Goal: Obtain resource: Obtain resource

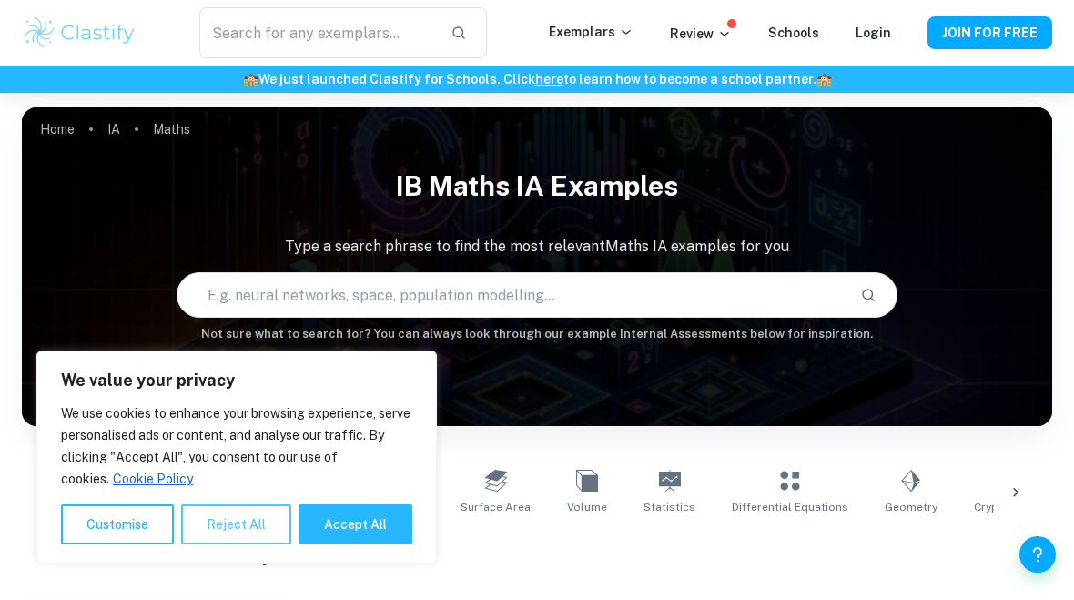
click at [245, 531] on button "Reject All" at bounding box center [236, 524] width 110 height 40
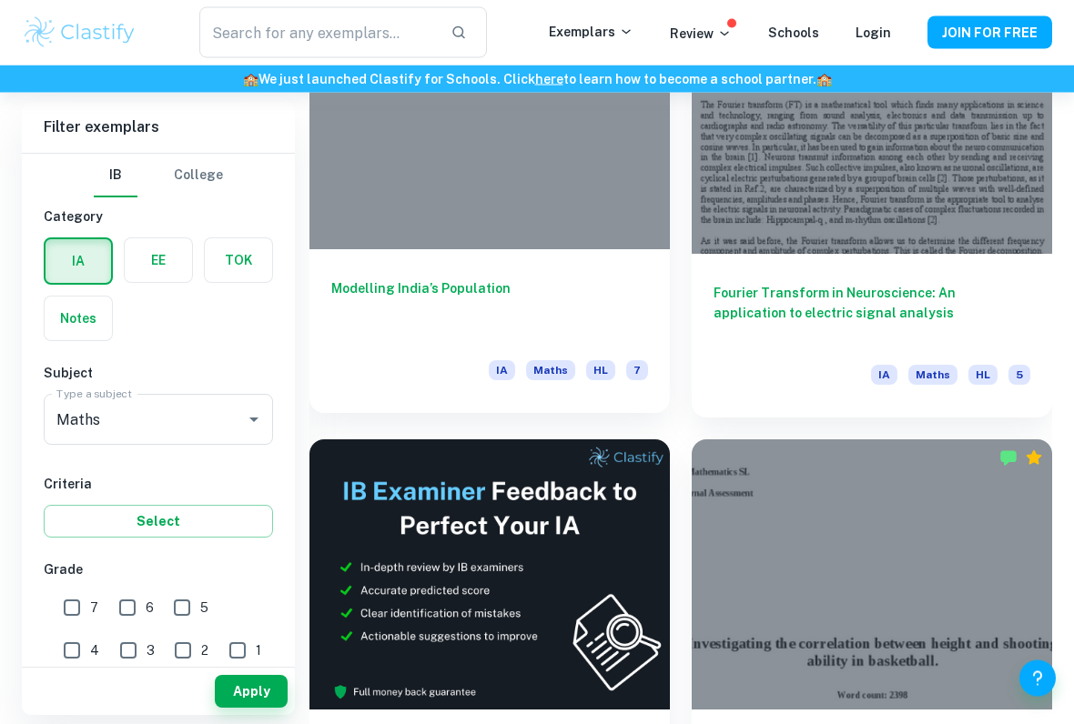
scroll to position [630, 0]
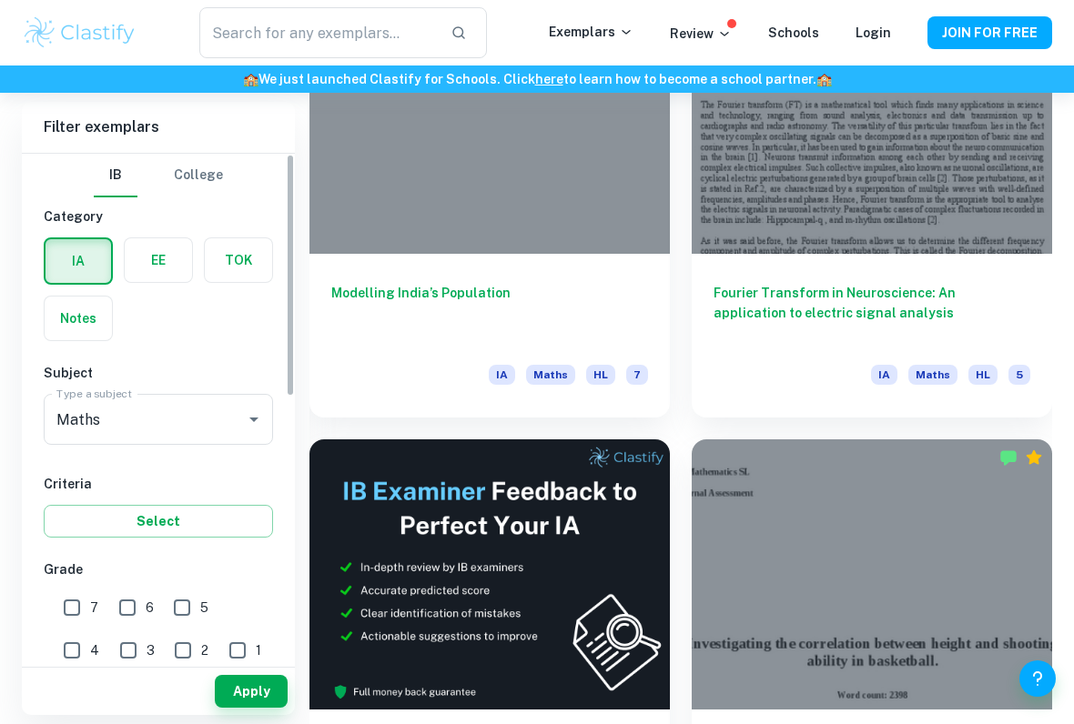
click at [215, 188] on button "College" at bounding box center [198, 176] width 49 height 44
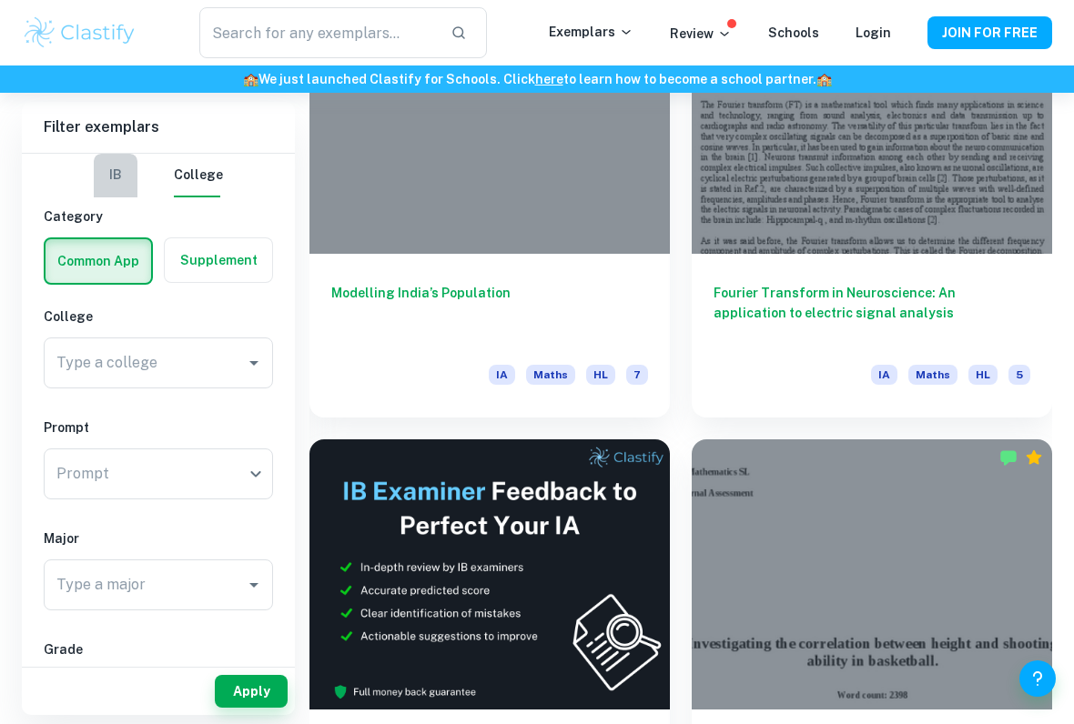
click at [124, 177] on button "IB" at bounding box center [116, 176] width 44 height 44
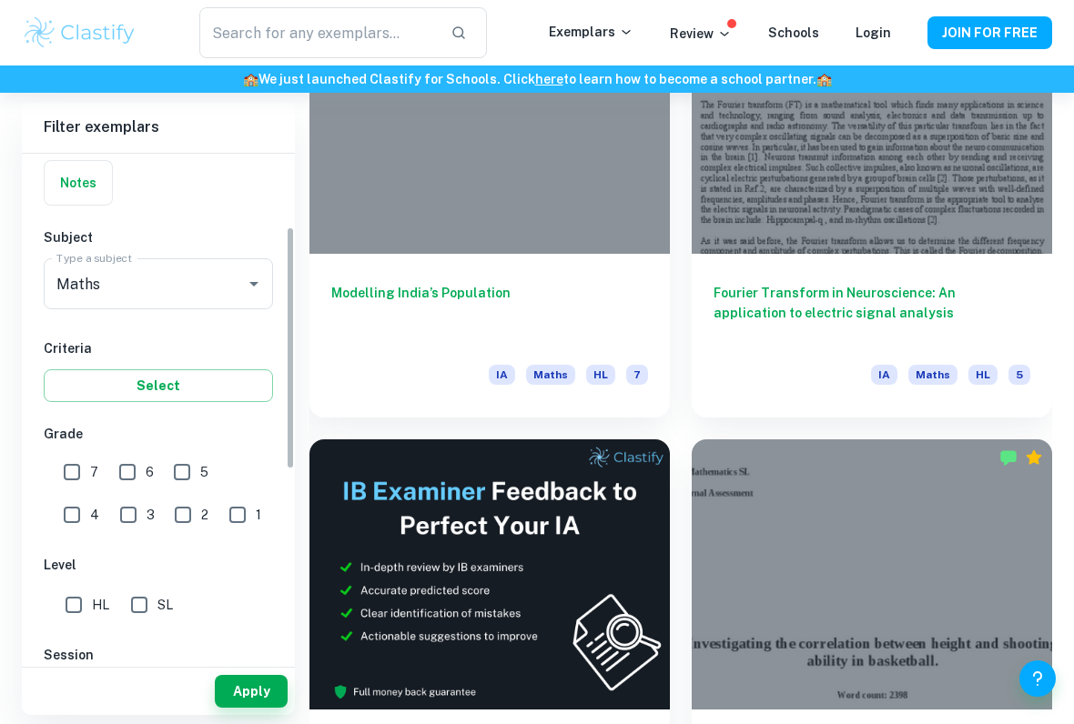
scroll to position [168, 0]
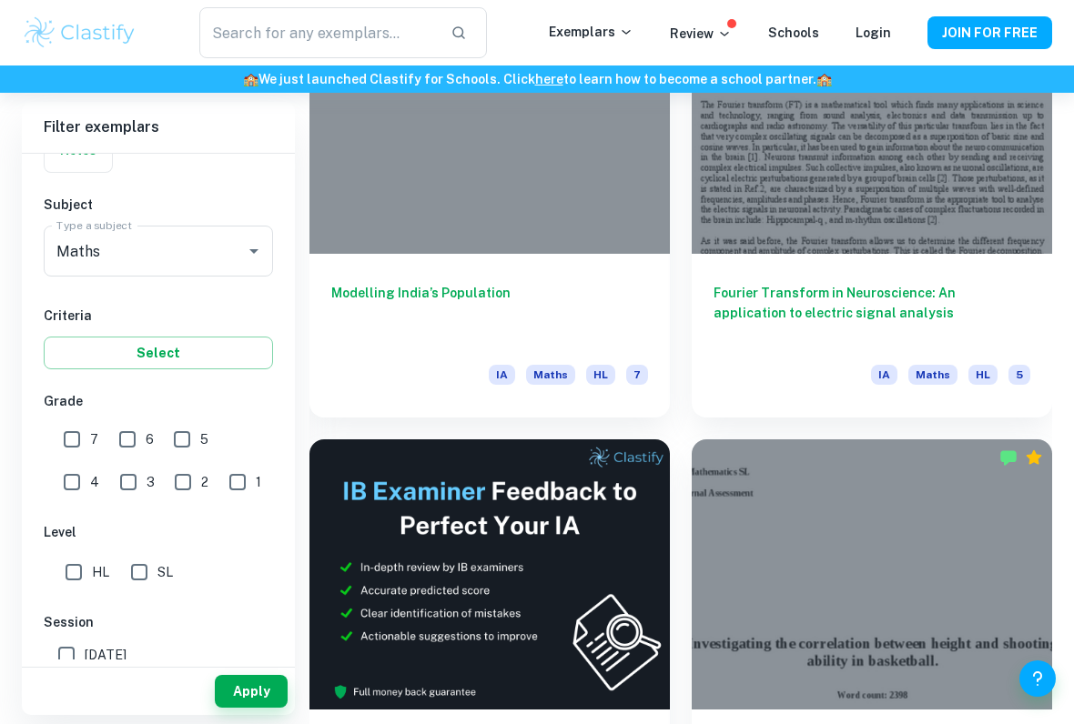
click at [180, 434] on input "5" at bounding box center [182, 439] width 36 height 36
checkbox input "true"
click at [126, 432] on input "6" at bounding box center [127, 439] width 36 height 36
checkbox input "true"
click at [76, 440] on input "7" at bounding box center [72, 439] width 36 height 36
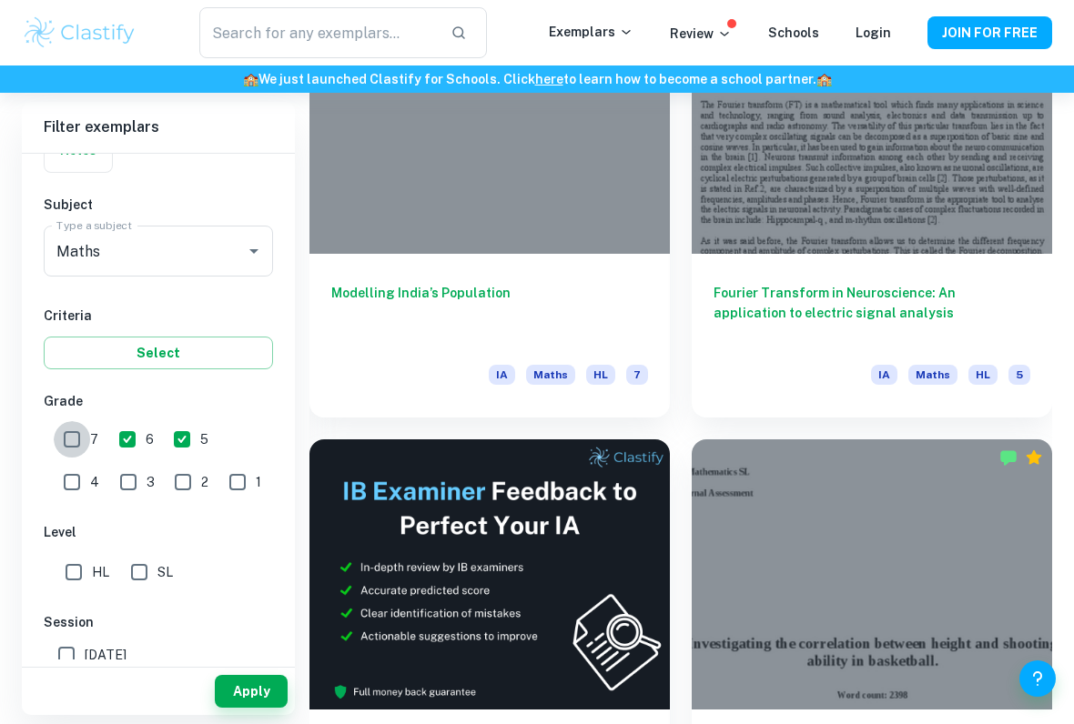
checkbox input "true"
click at [90, 464] on input "4" at bounding box center [72, 482] width 36 height 36
checkbox input "true"
click at [139, 582] on input "SL" at bounding box center [139, 572] width 36 height 36
checkbox input "true"
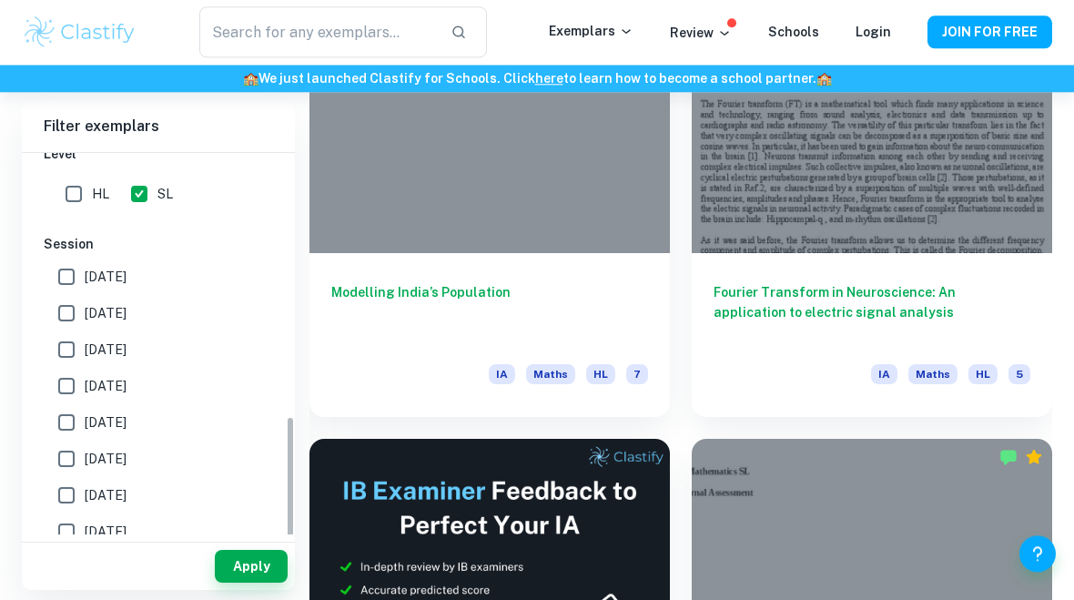
scroll to position [680, 0]
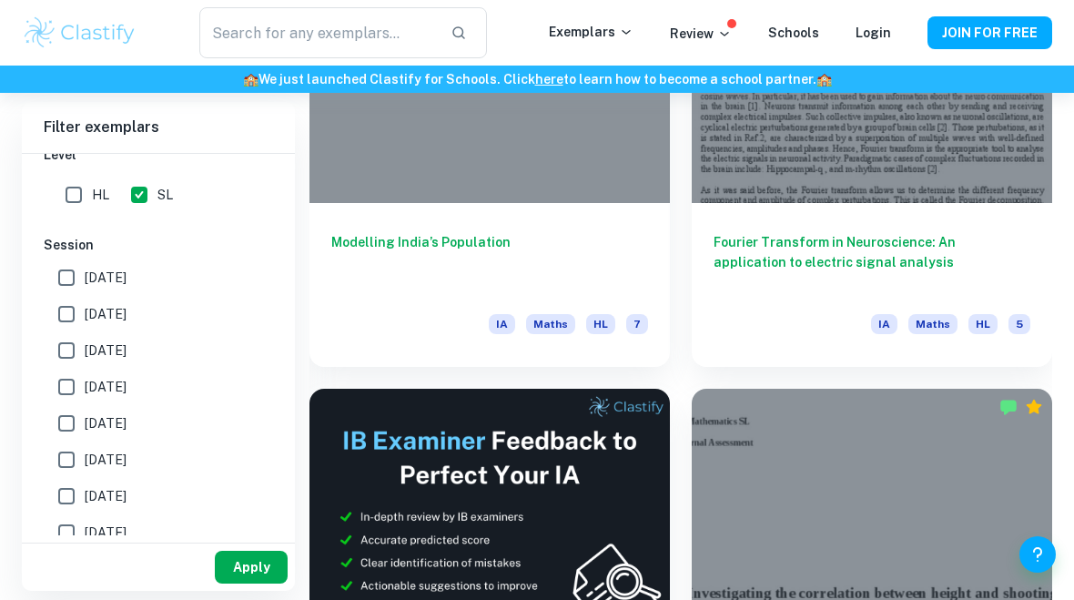
click at [256, 566] on button "Apply" at bounding box center [251, 566] width 73 height 33
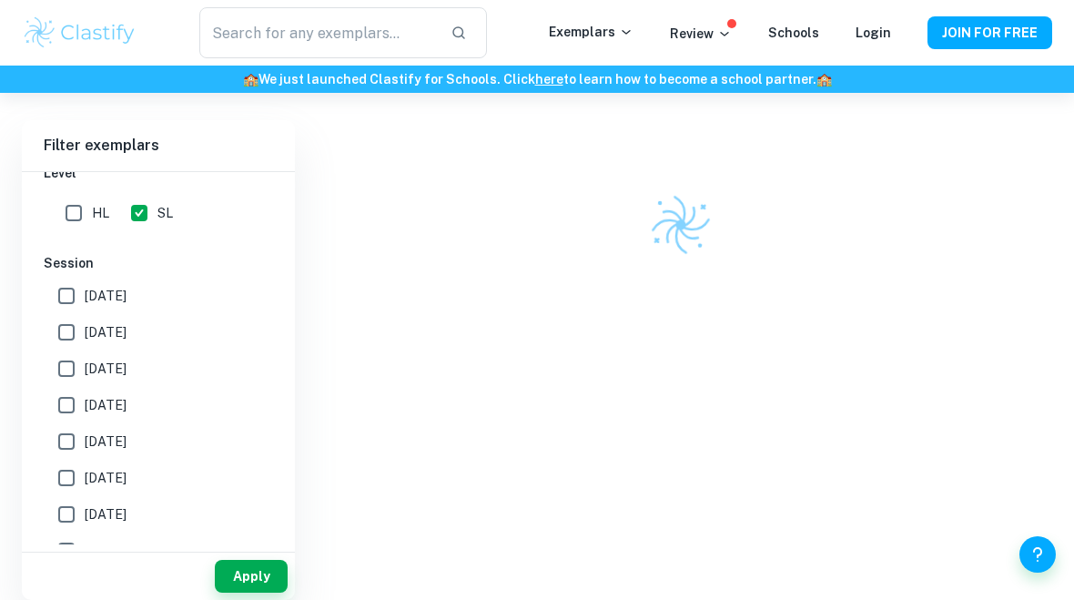
scroll to position [484, 0]
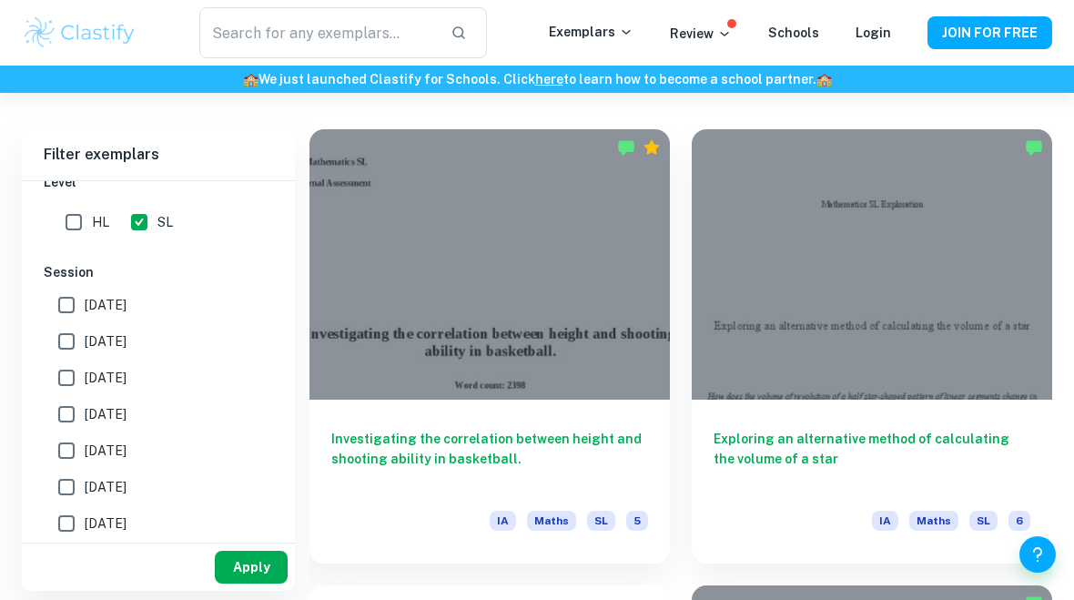
click at [255, 566] on button "Apply" at bounding box center [251, 566] width 73 height 33
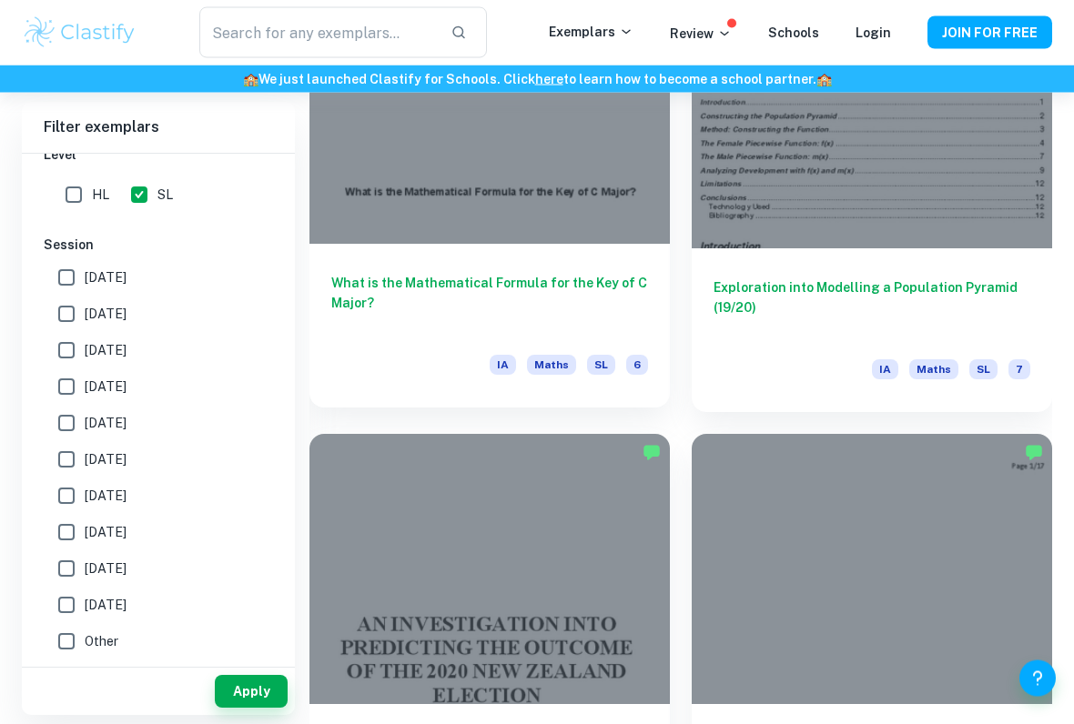
scroll to position [2458, 0]
click at [476, 218] on div at bounding box center [489, 109] width 360 height 270
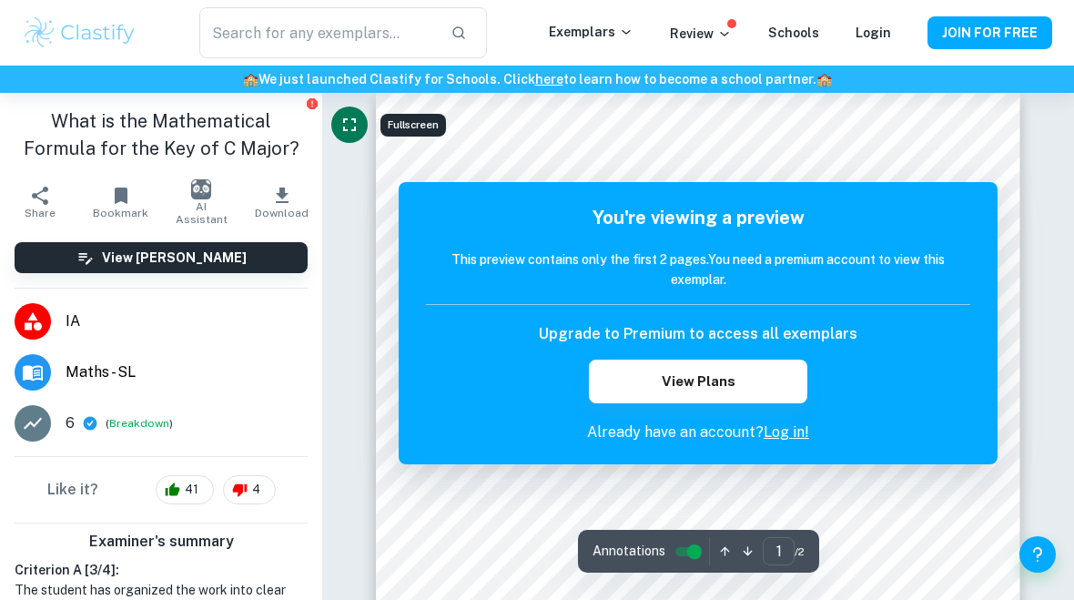
click at [345, 130] on icon "Fullscreen" at bounding box center [349, 124] width 13 height 13
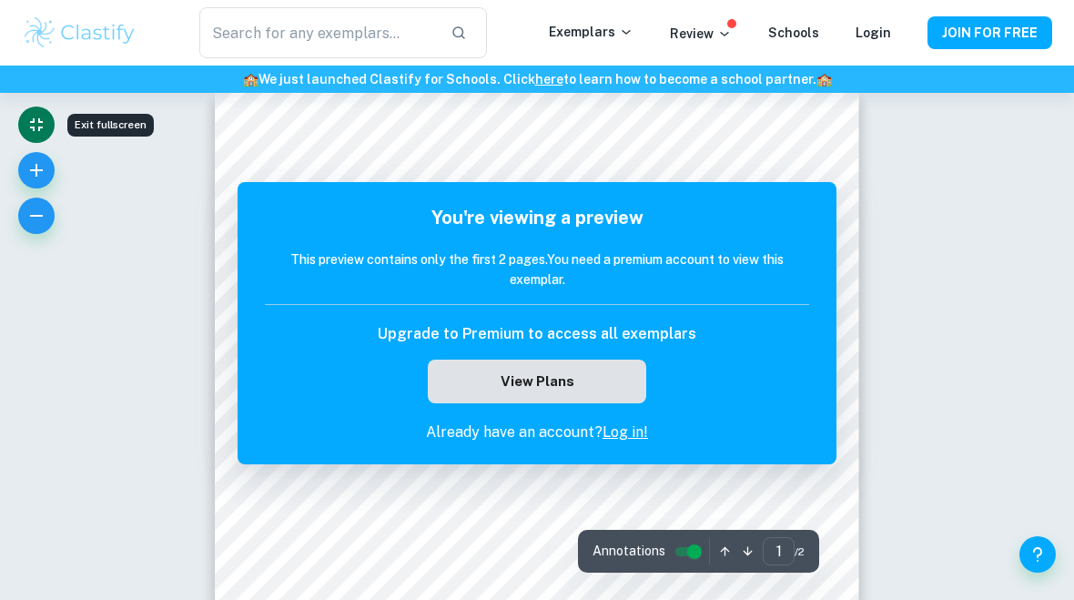
click at [563, 371] on button "View Plans" at bounding box center [536, 381] width 217 height 44
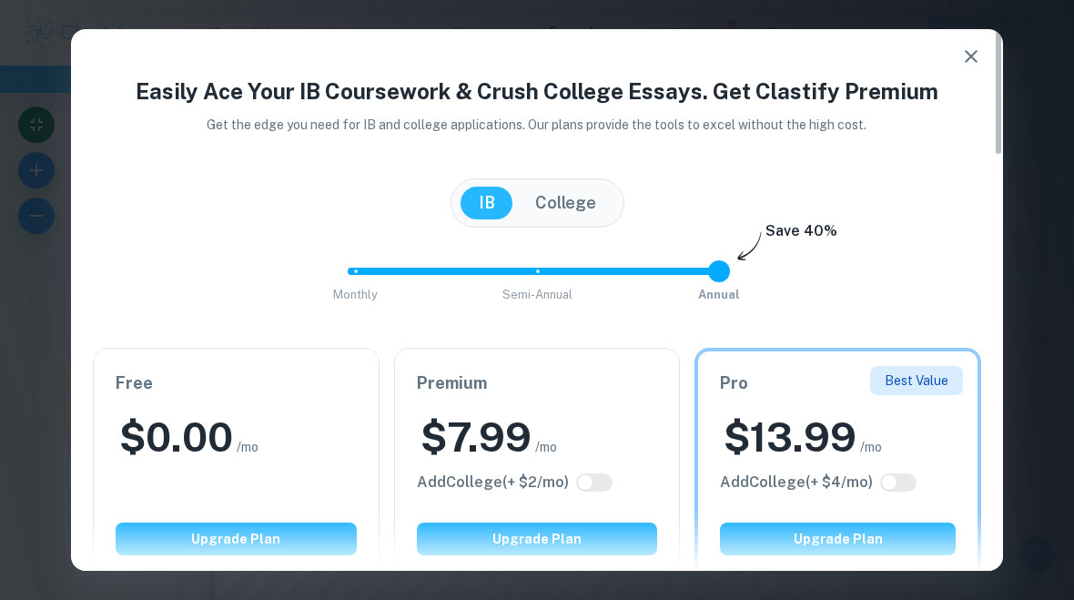
click at [278, 539] on div at bounding box center [537, 541] width 932 height 58
click at [265, 543] on div at bounding box center [537, 541] width 932 height 58
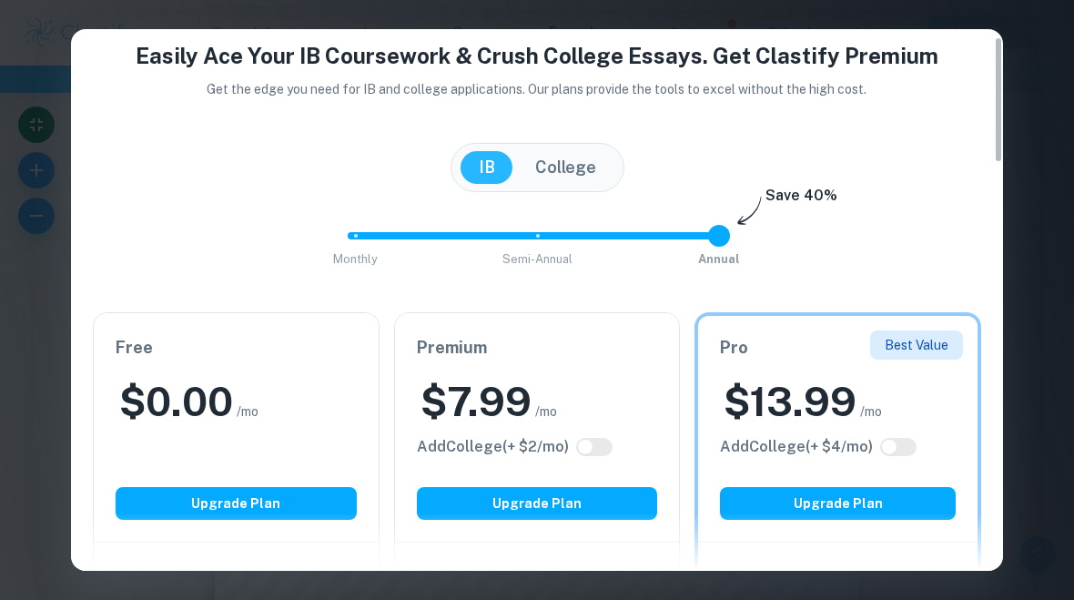
scroll to position [41, 0]
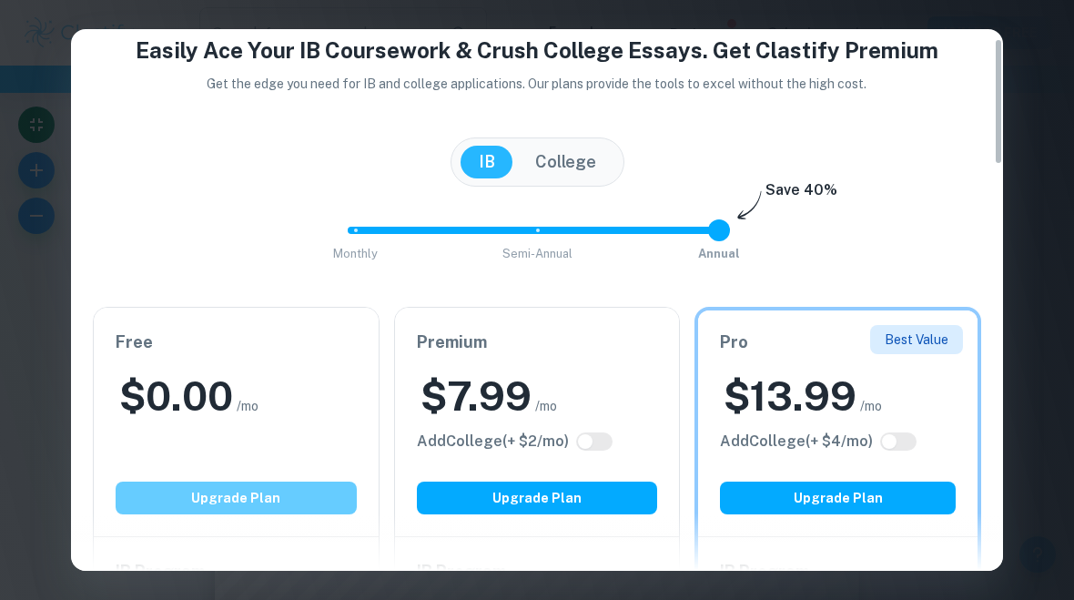
click at [272, 503] on button "Upgrade Plan" at bounding box center [236, 497] width 241 height 33
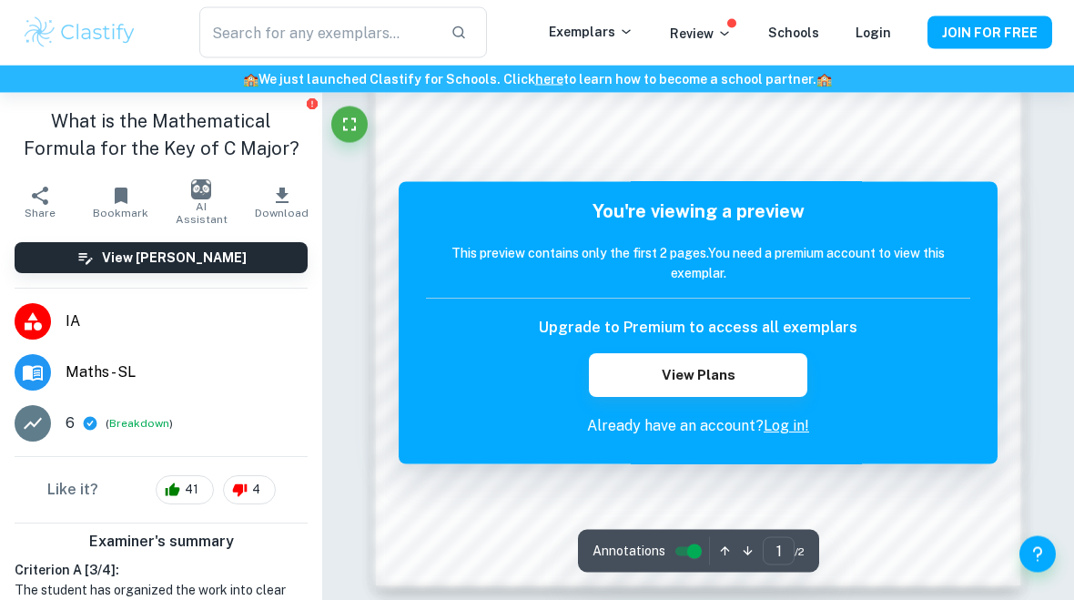
scroll to position [1467, 0]
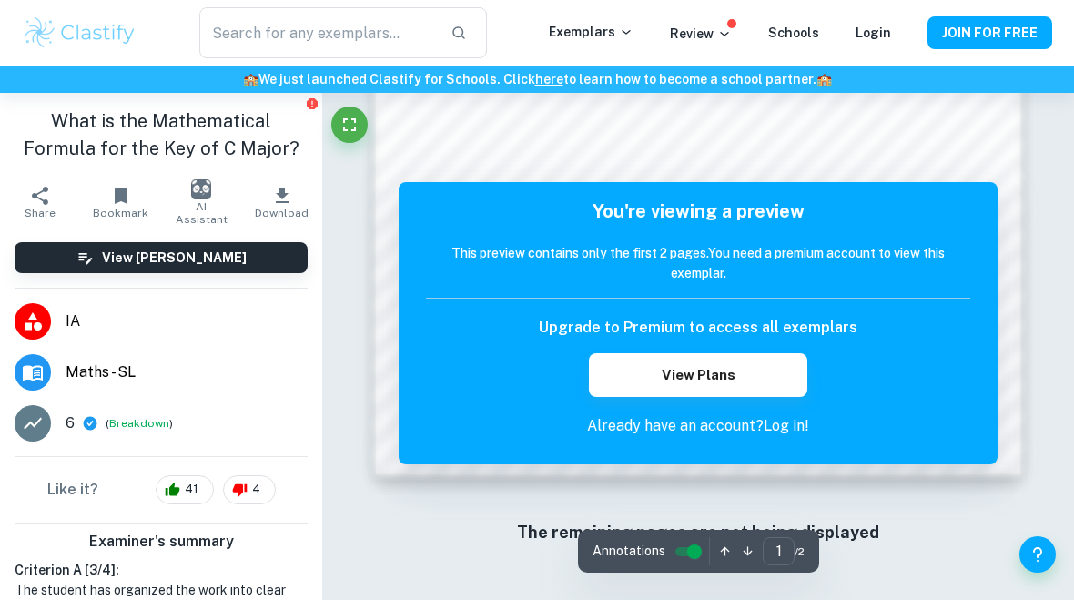
click at [281, 207] on span "Download" at bounding box center [282, 213] width 54 height 13
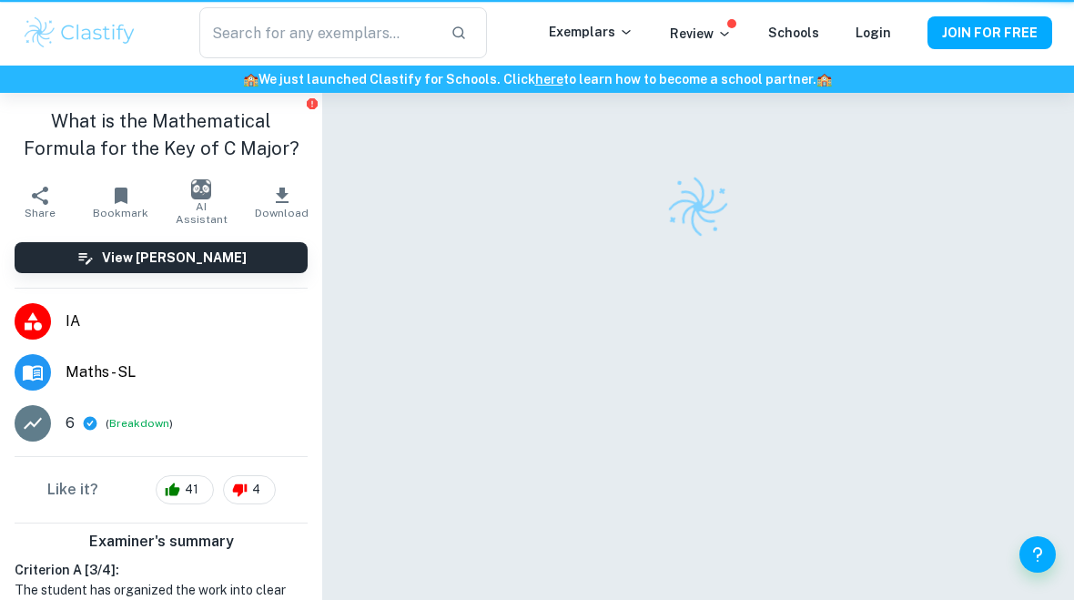
scroll to position [93, 0]
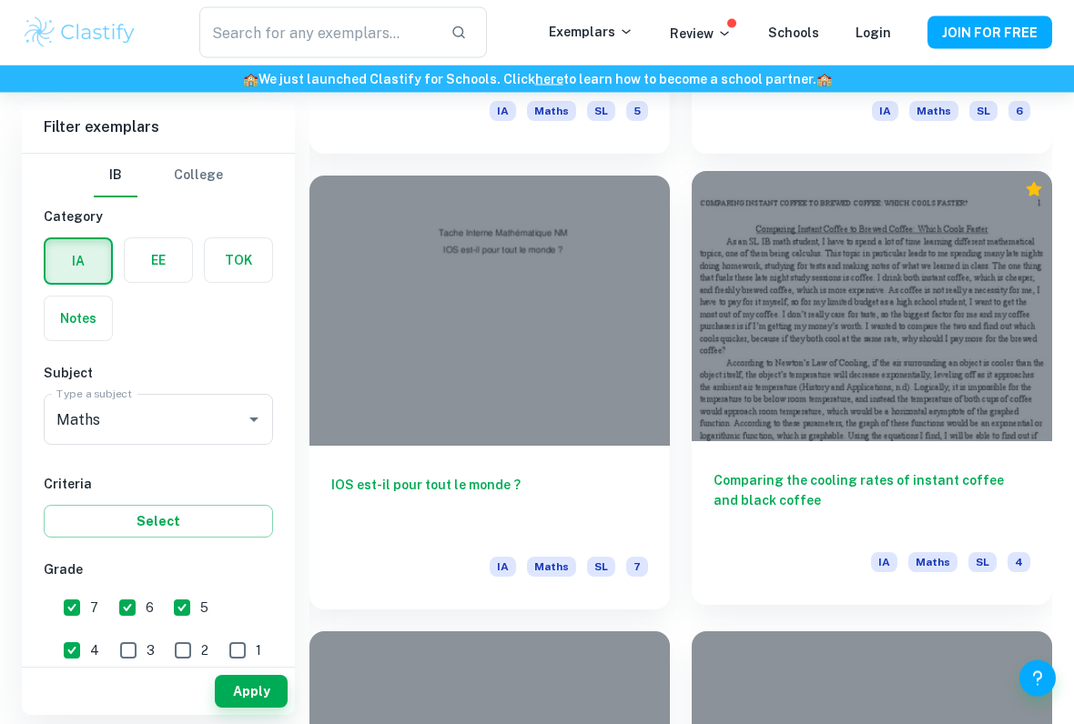
scroll to position [6819, 0]
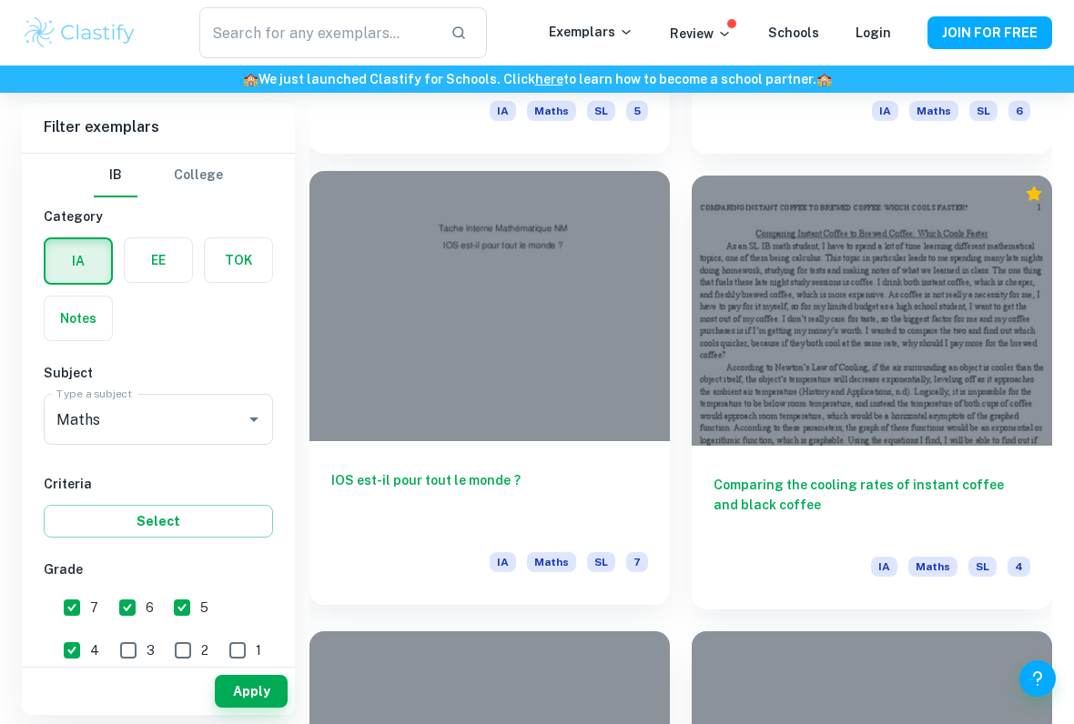
click at [614, 378] on div at bounding box center [489, 306] width 360 height 270
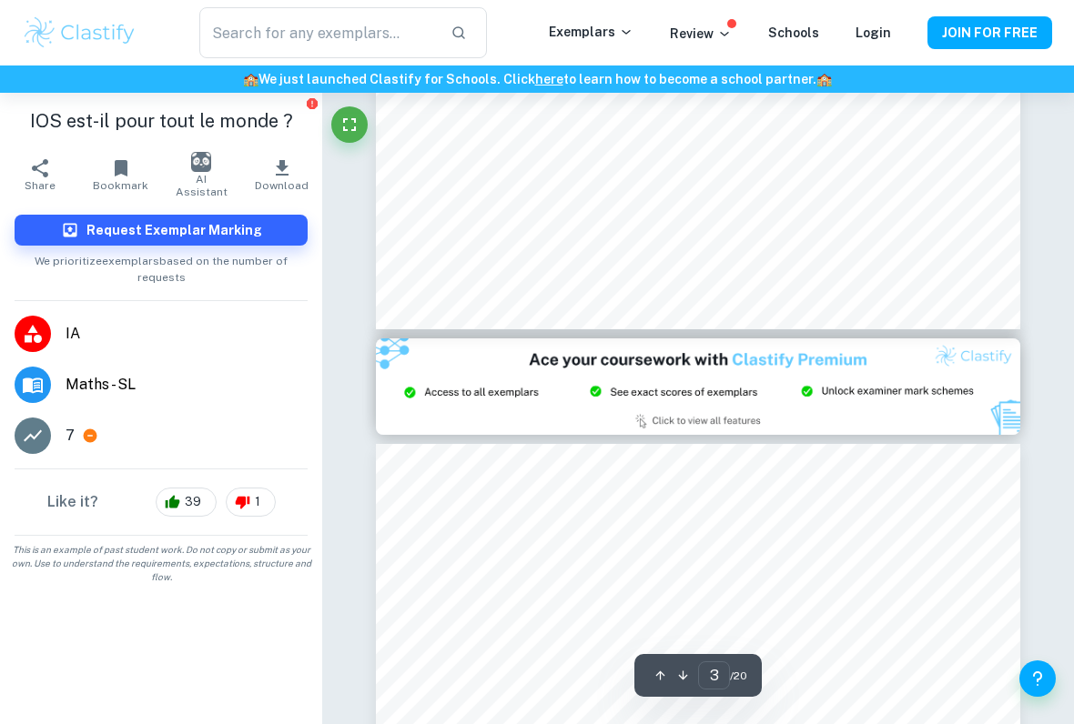
scroll to position [1724, 0]
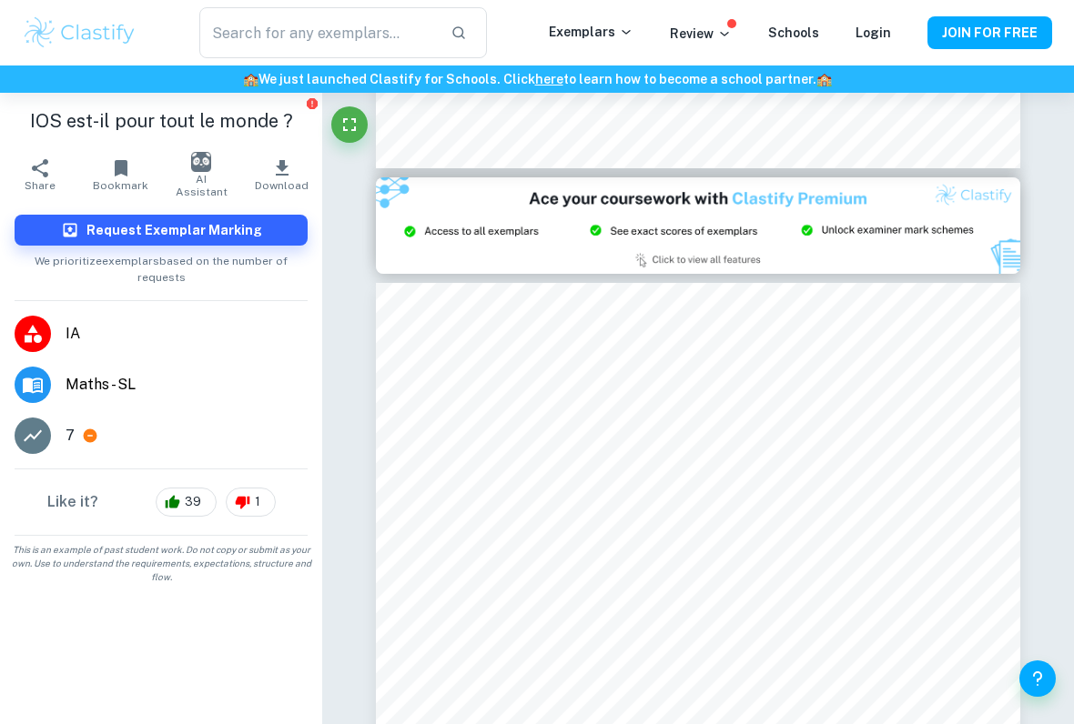
type input "2"
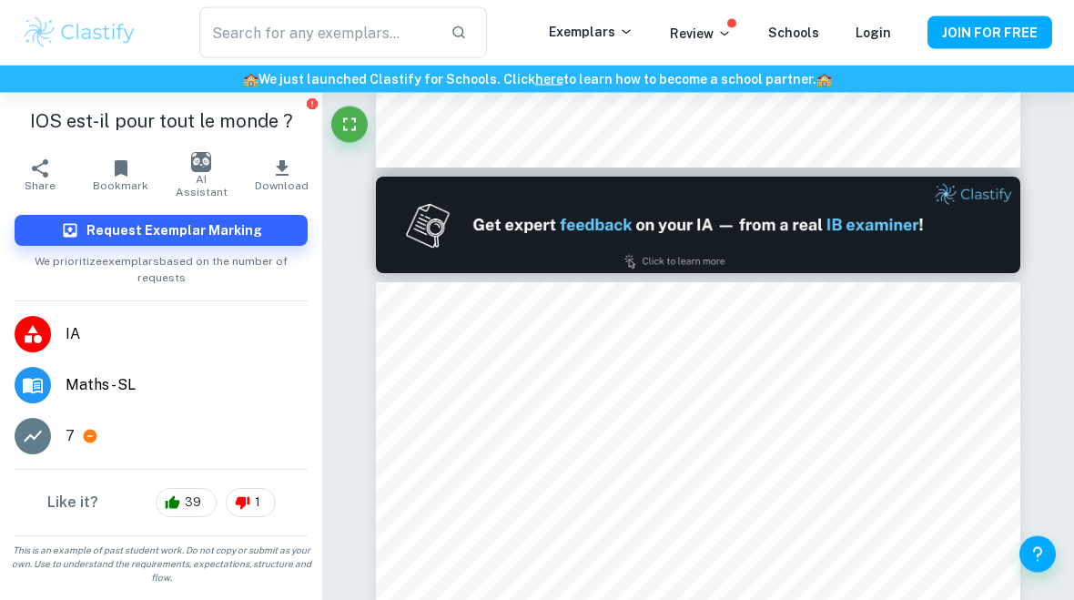
scroll to position [777, 0]
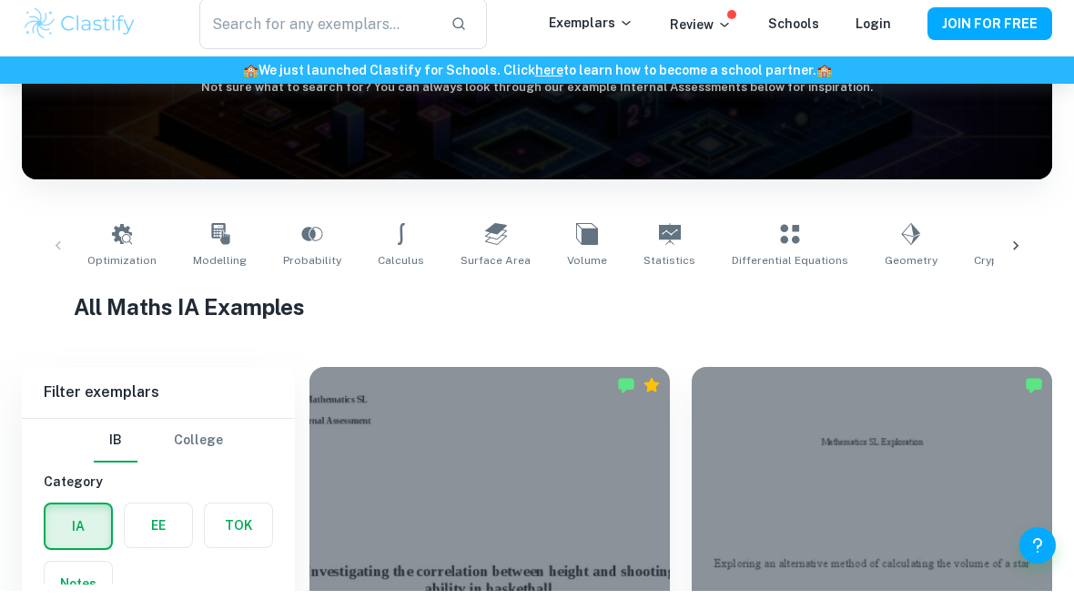
scroll to position [241, 0]
